Goal: Task Accomplishment & Management: Manage account settings

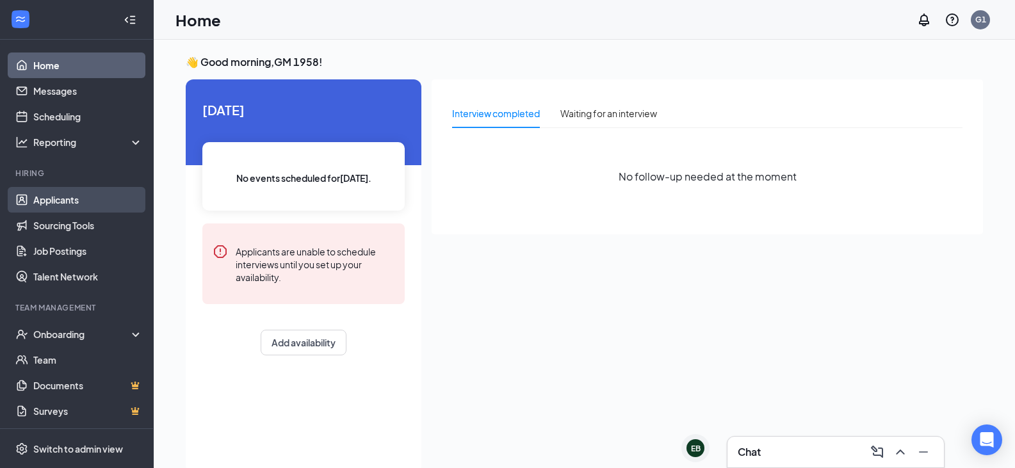
click at [79, 193] on link "Applicants" at bounding box center [88, 200] width 110 height 26
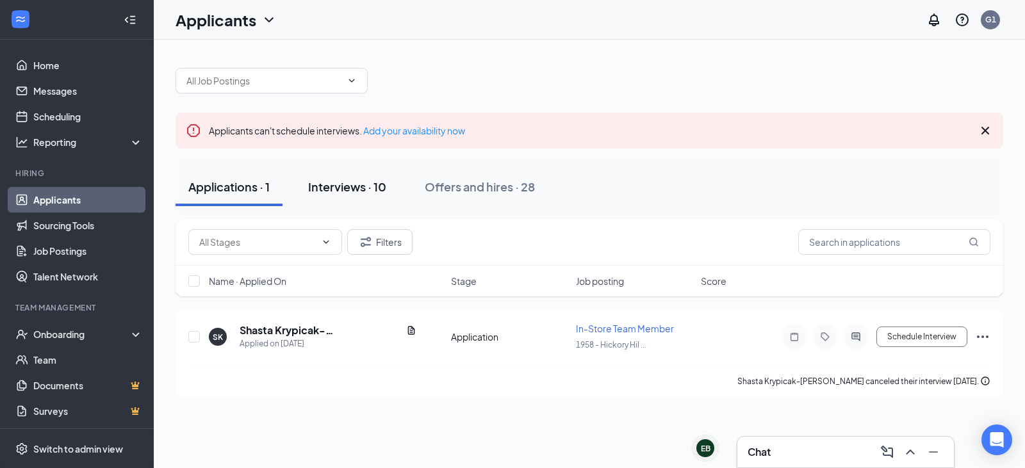
click at [355, 195] on button "Interviews · 10" at bounding box center [347, 187] width 104 height 38
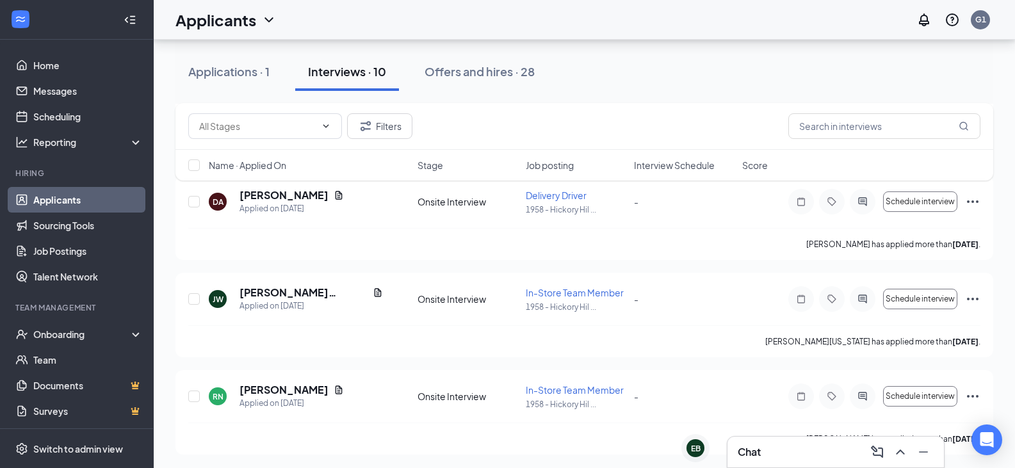
scroll to position [817, 0]
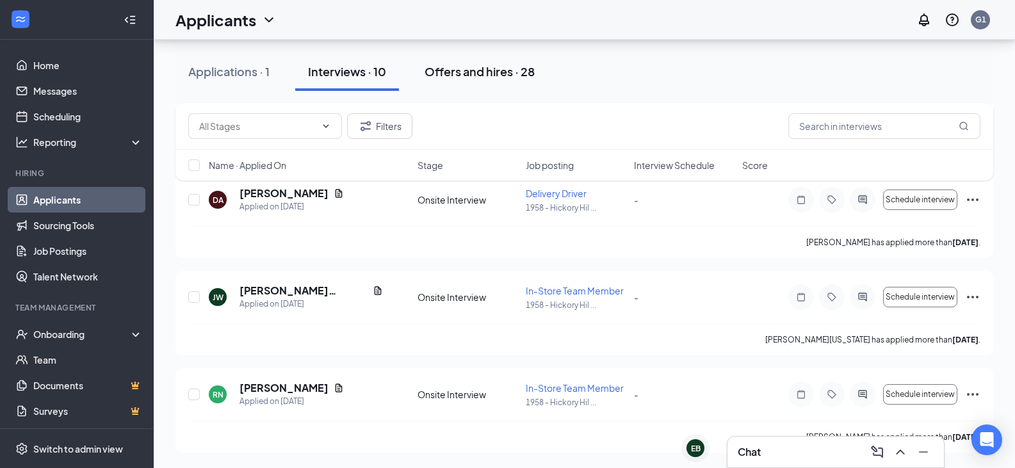
click at [487, 67] on div "Offers and hires · 28" at bounding box center [480, 71] width 110 height 16
